Goal: Transaction & Acquisition: Purchase product/service

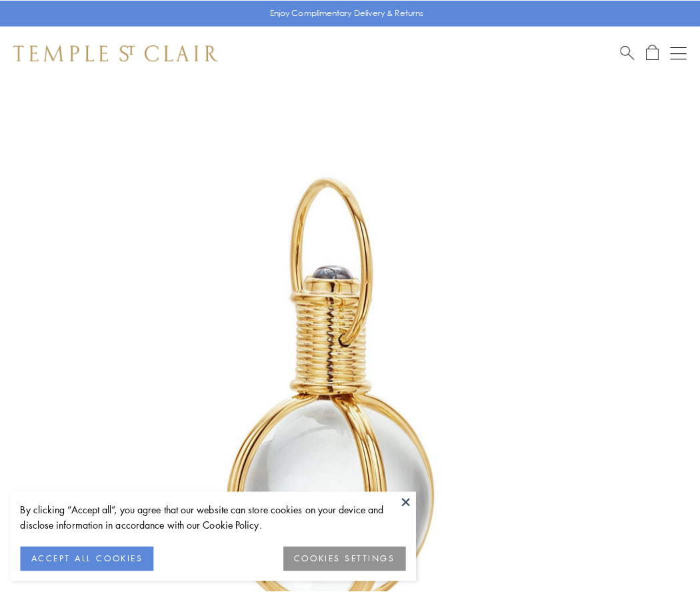
scroll to position [348, 0]
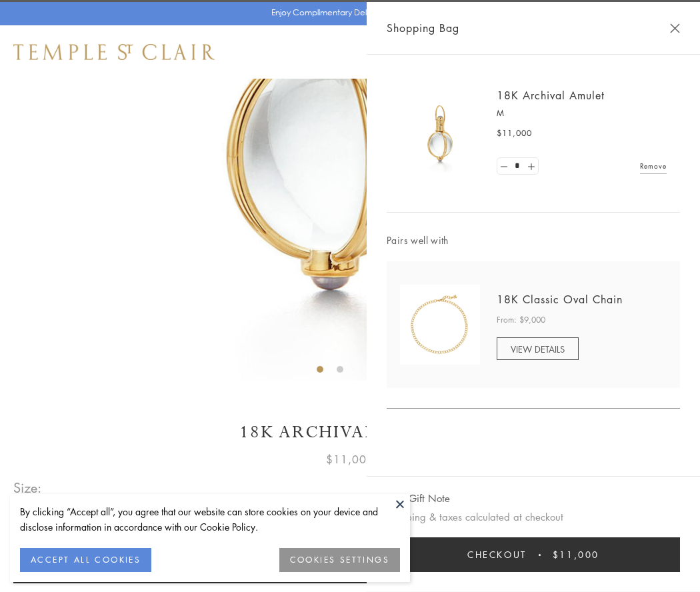
click at [533, 555] on button "Checkout $11,000" at bounding box center [533, 554] width 293 height 35
